Goal: Task Accomplishment & Management: Manage account settings

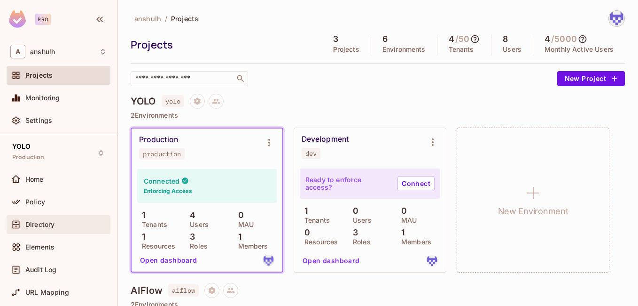
click at [46, 228] on span "Directory" at bounding box center [39, 224] width 29 height 8
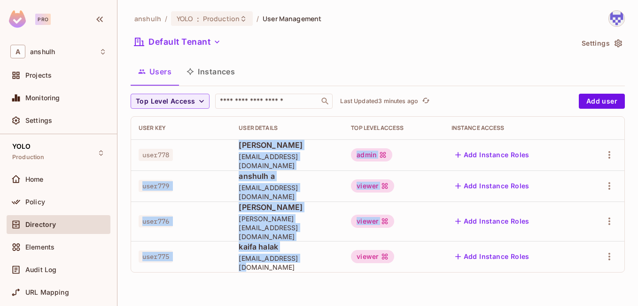
drag, startPoint x: 306, startPoint y: 255, endPoint x: 227, endPoint y: 153, distance: 129.3
click at [227, 153] on tbody "user778 [PERSON_NAME] [PERSON_NAME][EMAIL_ADDRESS][DOMAIN_NAME] admin Add Insta…" at bounding box center [378, 205] width 494 height 133
copy tbody "[PERSON_NAME] [PERSON_NAME][EMAIL_ADDRESS][DOMAIN_NAME] admin Add Instance Role…"
click at [320, 263] on td "kaifa halak [EMAIL_ADDRESS][DOMAIN_NAME]" at bounding box center [287, 256] width 112 height 31
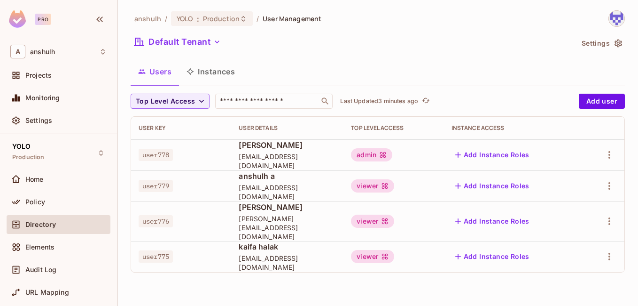
click at [420, 251] on div "viewer" at bounding box center [393, 256] width 85 height 13
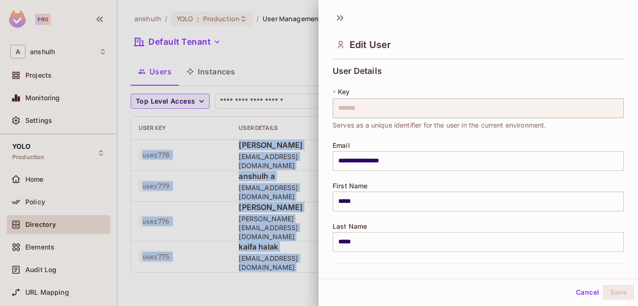
drag, startPoint x: 420, startPoint y: 251, endPoint x: 142, endPoint y: 140, distance: 299.6
click at [142, 140] on body "**********" at bounding box center [319, 153] width 638 height 306
copy tbody "user778 [PERSON_NAME] [PERSON_NAME][EMAIL_ADDRESS][DOMAIN_NAME] admin Add Insta…"
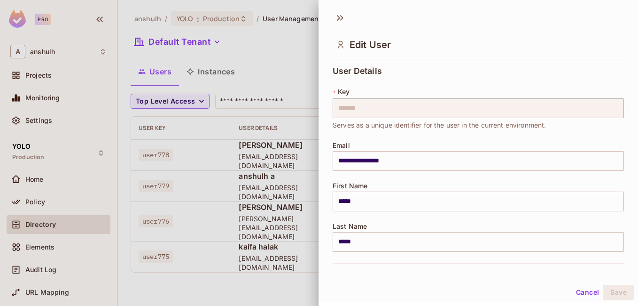
click at [276, 72] on div at bounding box center [319, 153] width 638 height 306
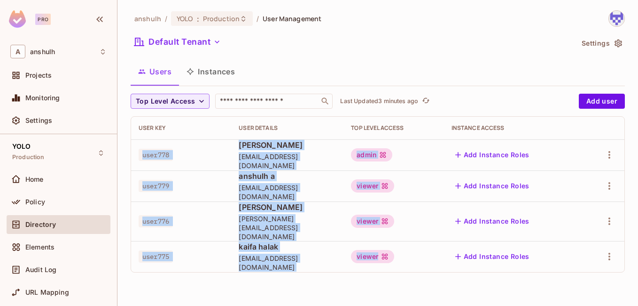
drag, startPoint x: 409, startPoint y: 246, endPoint x: 137, endPoint y: 155, distance: 287.5
click at [137, 155] on tbody "user778 [PERSON_NAME] [PERSON_NAME][EMAIL_ADDRESS][DOMAIN_NAME] admin Add Insta…" at bounding box center [378, 205] width 494 height 133
copy tbody "user778 [PERSON_NAME] [PERSON_NAME][EMAIL_ADDRESS][DOMAIN_NAME] admin Add Insta…"
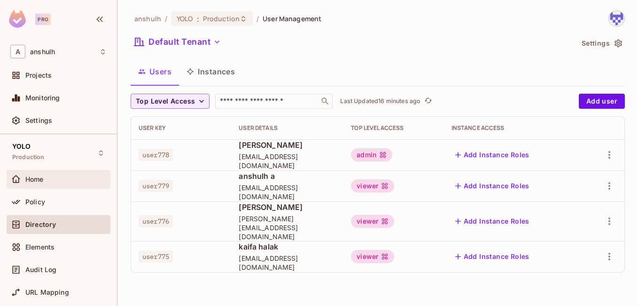
click at [47, 185] on div "Home" at bounding box center [59, 179] width 104 height 19
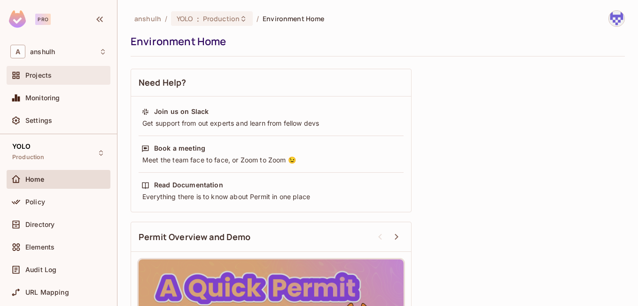
click at [33, 79] on span "Projects" at bounding box center [38, 75] width 26 height 8
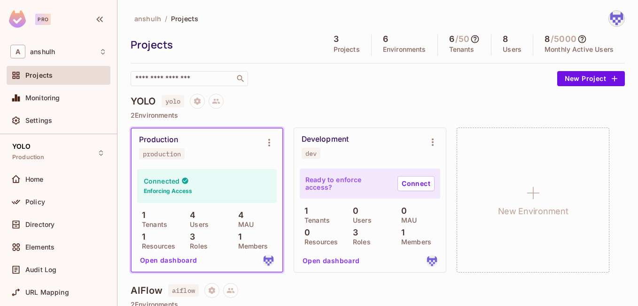
click at [184, 262] on button "Open dashboard" at bounding box center [168, 259] width 65 height 15
